Goal: Task Accomplishment & Management: Manage account settings

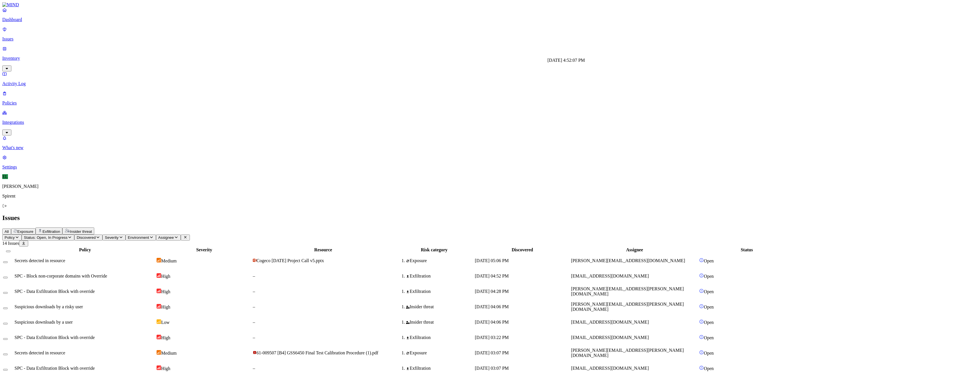
click at [562, 67] on body "Dashboard Issues Inventory Activity Log Policies Integrations What's new 1 Sett…" at bounding box center [488, 235] width 972 height 466
click at [232, 269] on td "High" at bounding box center [204, 276] width 96 height 15
click at [8, 277] on button "Select row" at bounding box center [5, 278] width 5 height 2
click at [90, 34] on html "Dashboard Issues Inventory Activity Log Policies Integrations What's new 1 Sett…" at bounding box center [488, 236] width 977 height 473
click at [100, 53] on p "Resolved" at bounding box center [108, 51] width 16 height 4
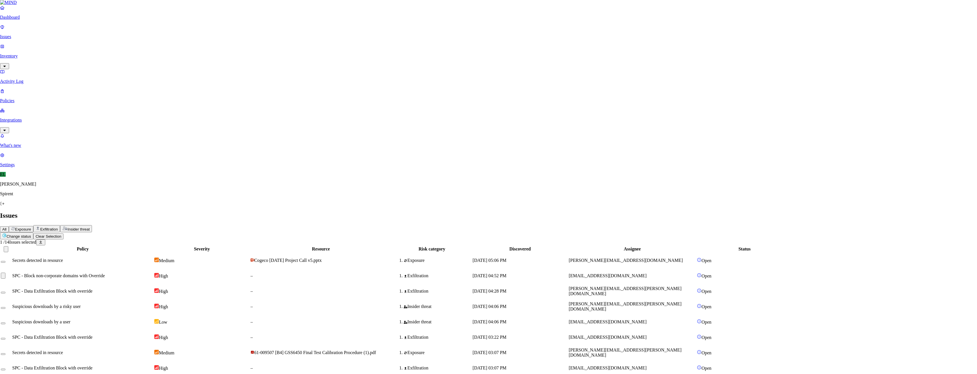
select select "Custom Reason"
type textarea "text - not sensitive"
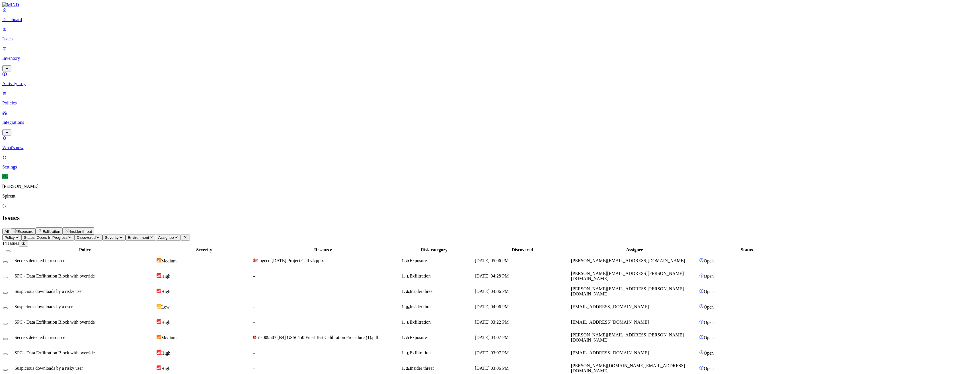
click at [95, 273] on span "SPC - Data Exfiltration Block with override" at bounding box center [55, 275] width 80 height 5
click at [8, 277] on button "Select row" at bounding box center [5, 278] width 5 height 2
click at [88, 34] on html "Dashboard Issues Inventory Activity Log Policies Integrations What's new 1 Sett…" at bounding box center [488, 230] width 977 height 460
click at [100, 53] on p "Resolved" at bounding box center [108, 51] width 16 height 4
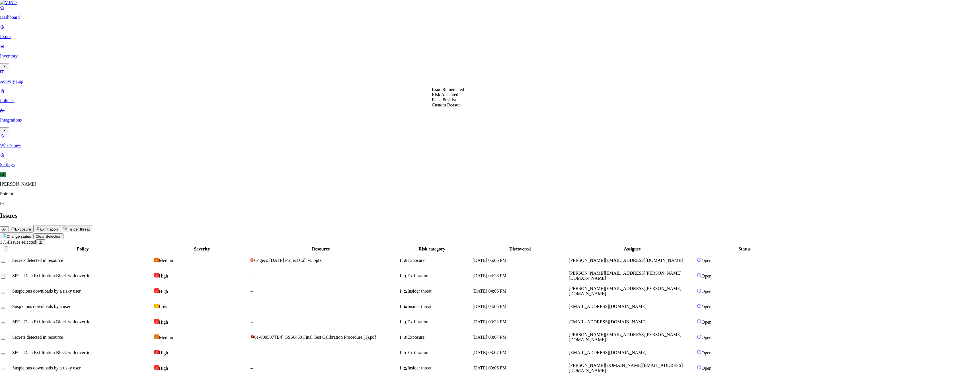
select select "Custom Reason"
type textarea "text"
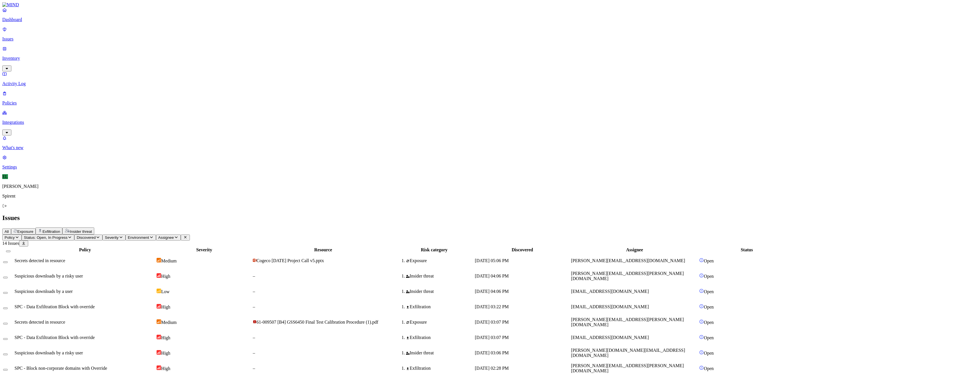
click at [570, 269] on td "Sep 9, 2025, 04:06 PM" at bounding box center [522, 276] width 96 height 15
click at [73, 289] on span "Suspicious downloads by a user" at bounding box center [44, 291] width 58 height 5
click at [509, 304] on span "[DATE] 03:22 PM" at bounding box center [492, 306] width 34 height 5
click at [8, 338] on button "Select row" at bounding box center [5, 339] width 5 height 2
click at [8, 309] on button "Select row" at bounding box center [5, 310] width 5 height 2
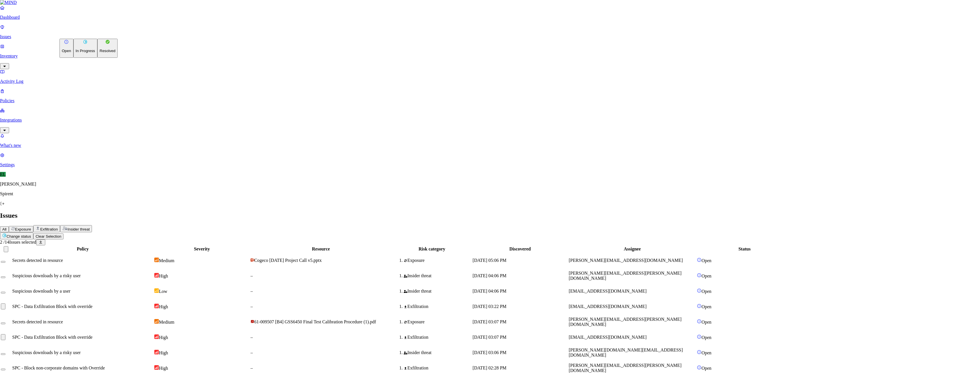
click at [94, 34] on html "Dashboard Issues Inventory Activity Log Policies Integrations What's new 1 Sett…" at bounding box center [488, 221] width 977 height 442
click at [100, 53] on p "Resolved" at bounding box center [108, 51] width 16 height 4
drag, startPoint x: 453, startPoint y: 106, endPoint x: 535, endPoint y: 122, distance: 83.3
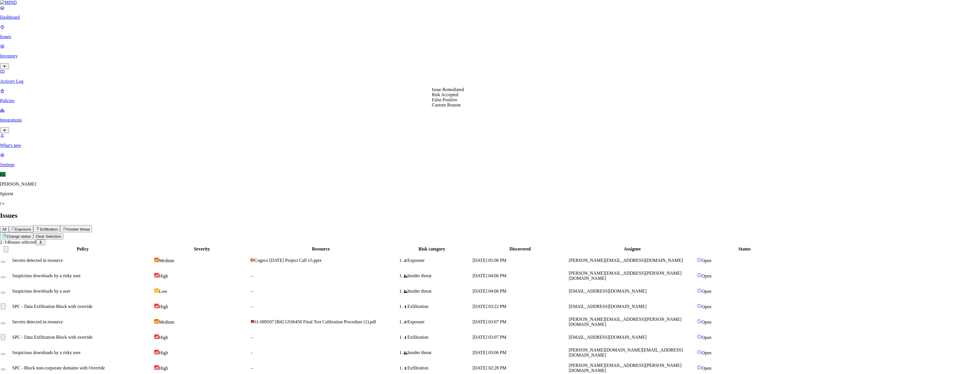
select select "Risk Accepted"
drag, startPoint x: 456, startPoint y: 104, endPoint x: 475, endPoint y: 112, distance: 20.6
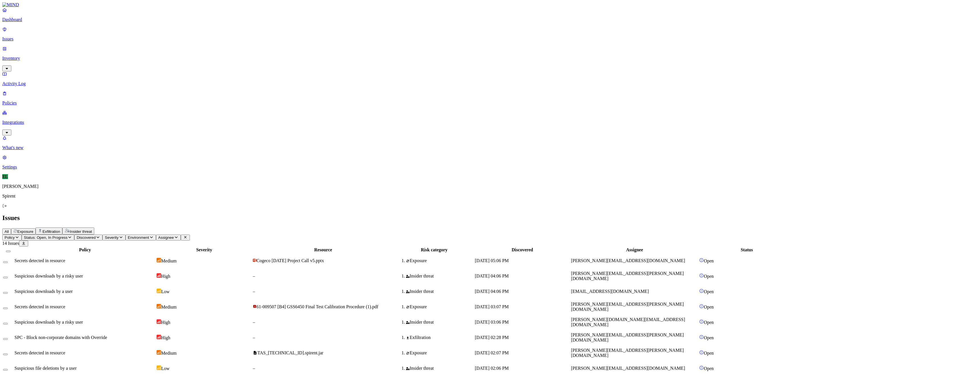
click at [77, 366] on span "Suspicious file deletions by a user" at bounding box center [46, 368] width 62 height 5
click at [8, 369] on button "Select row" at bounding box center [5, 370] width 5 height 2
click at [96, 34] on html "Dashboard Issues Inventory Activity Log Policies Integrations What's new 1 Sett…" at bounding box center [488, 206] width 977 height 413
click at [100, 53] on p "Resolved" at bounding box center [108, 51] width 16 height 4
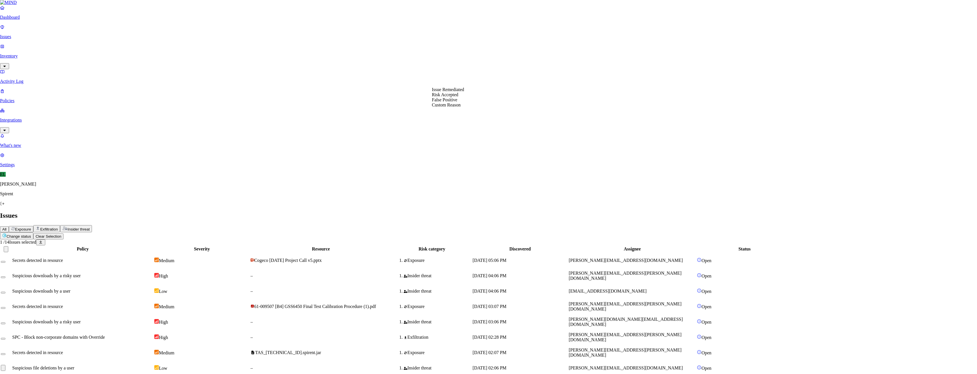
select select "Risk Accepted"
click at [359, 335] on div "–" at bounding box center [323, 337] width 141 height 5
click at [8, 338] on button "Select row" at bounding box center [5, 339] width 5 height 2
click at [86, 35] on html "Dashboard Issues Inventory Activity Log Policies Integrations What's new 1 Sett…" at bounding box center [488, 198] width 977 height 396
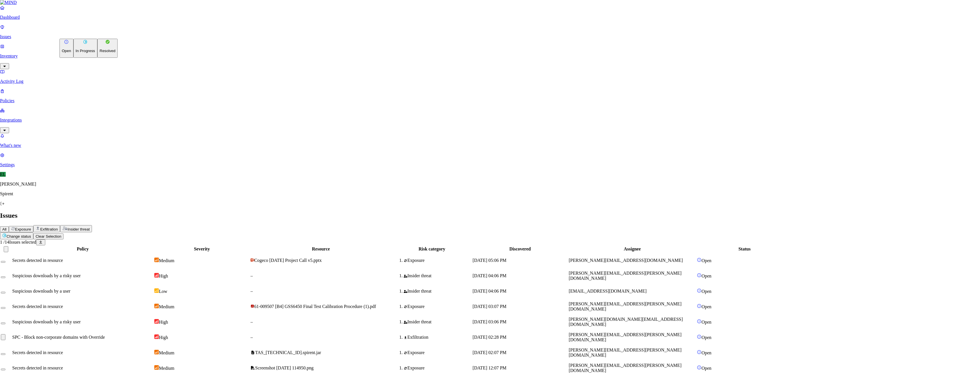
click at [100, 53] on p "Resolved" at bounding box center [108, 51] width 16 height 4
select select "Custom Reason"
type textarea "text"
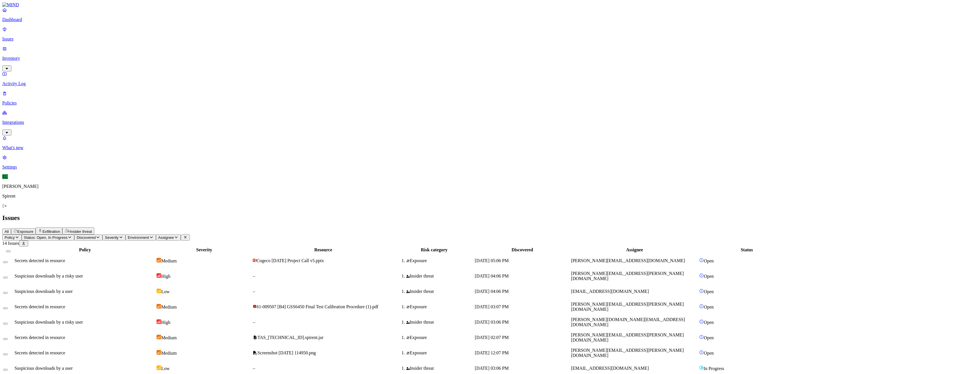
click at [378, 304] on span "61-009507 [B4] GSS6450 Final Test Calibration Procedure (1).pdf" at bounding box center [317, 306] width 122 height 5
click at [649, 289] on span "sepideh.deliri@spirent.com" at bounding box center [610, 291] width 78 height 5
click at [647, 271] on span "vivek.sethi@spirent.com" at bounding box center [627, 276] width 113 height 10
click at [645, 253] on td "brijesh.verma@spirent.com" at bounding box center [635, 260] width 128 height 15
